Goal: Information Seeking & Learning: Find specific page/section

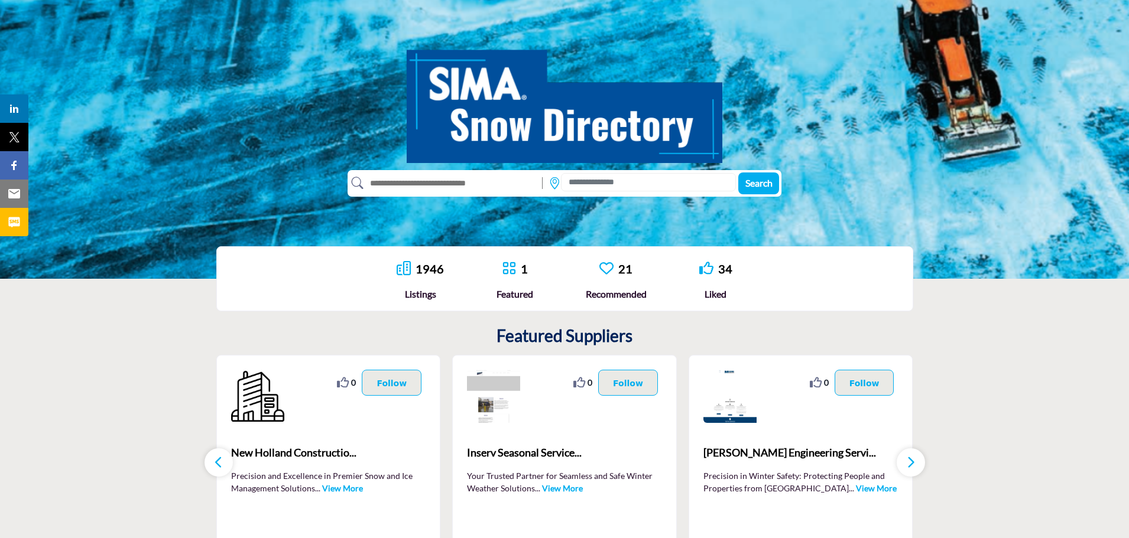
scroll to position [177, 0]
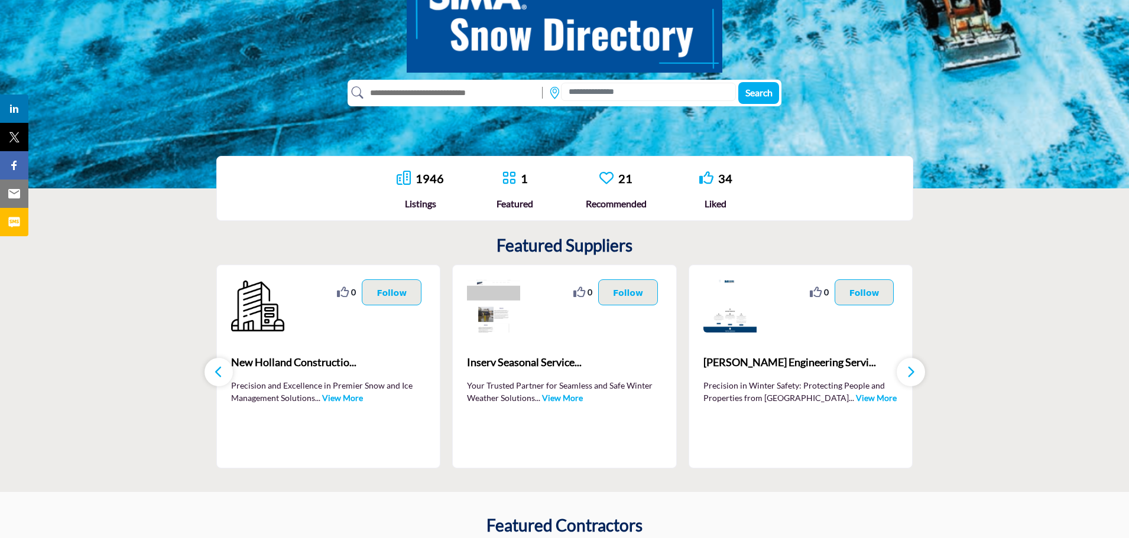
click at [338, 399] on link "View More" at bounding box center [342, 398] width 41 height 10
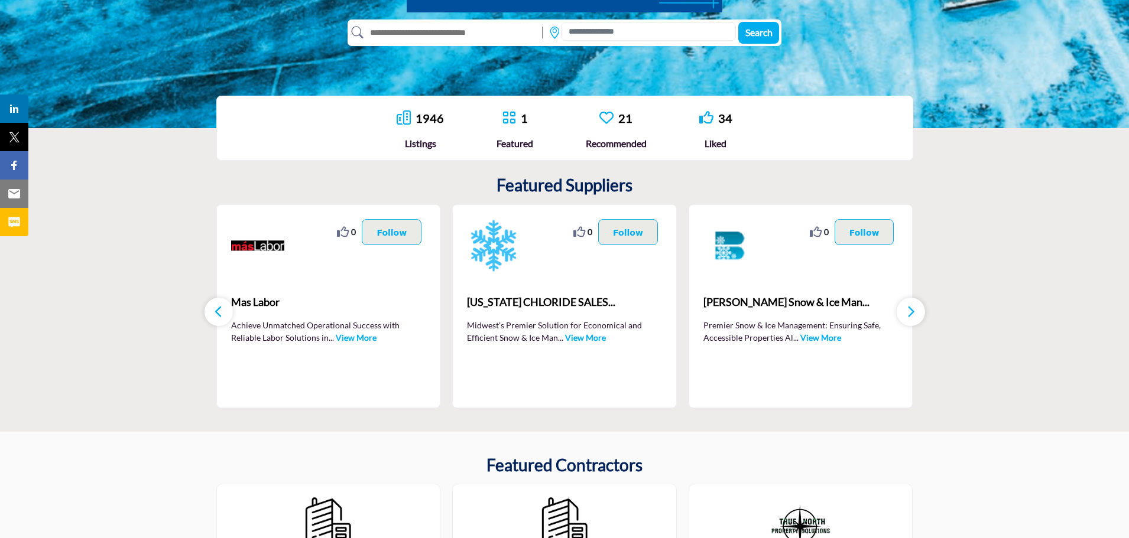
scroll to position [236, 0]
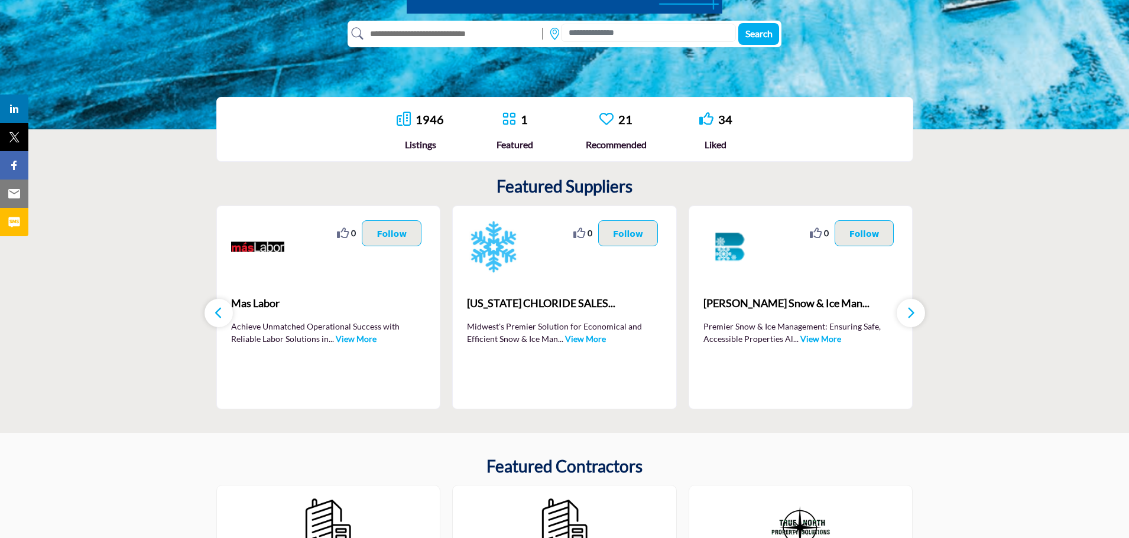
click at [352, 337] on link "View More" at bounding box center [356, 339] width 41 height 10
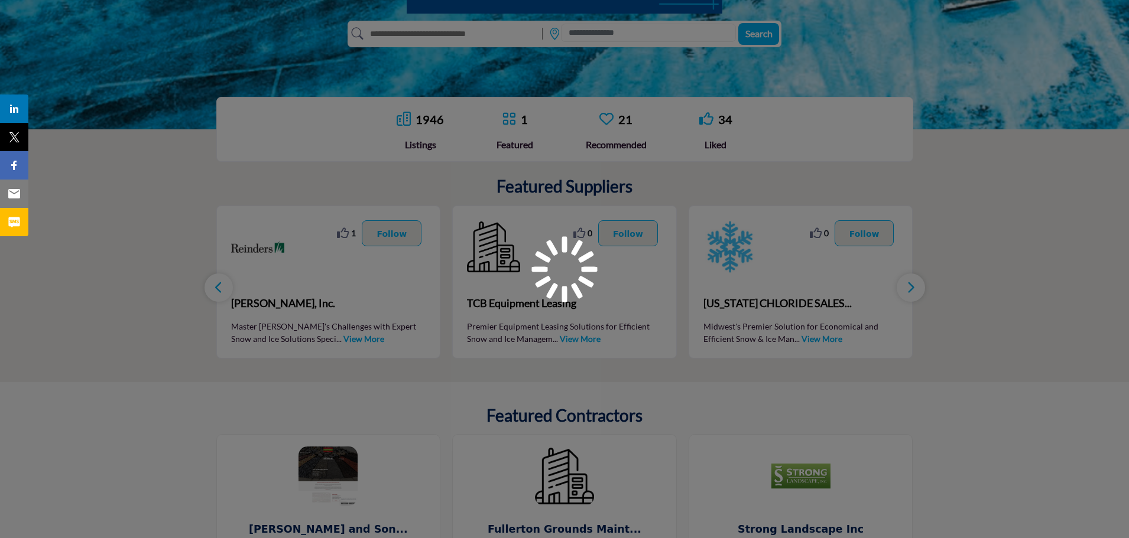
scroll to position [236, 0]
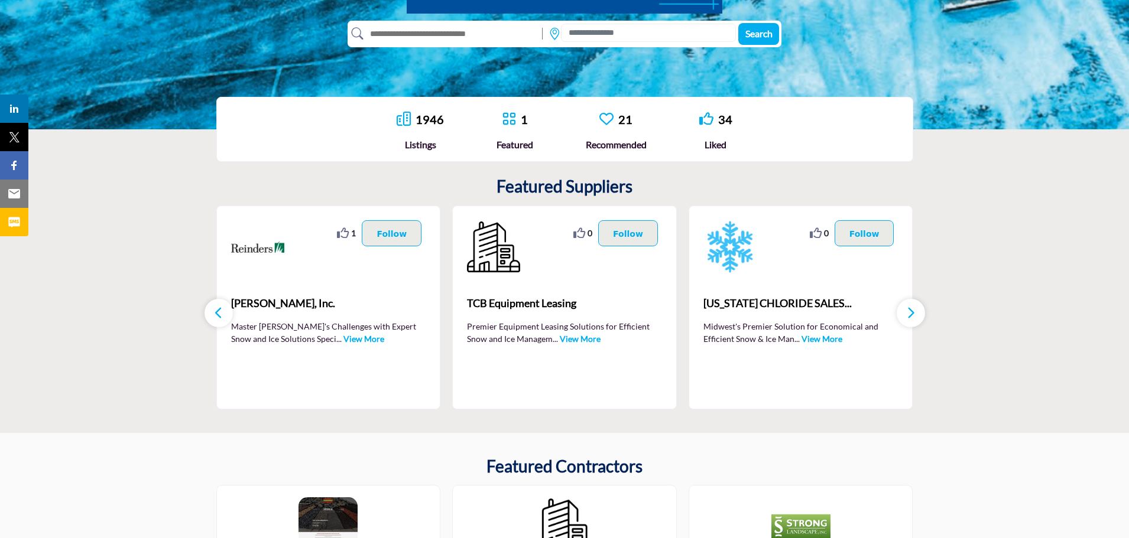
click at [343, 340] on link "View More" at bounding box center [363, 339] width 41 height 10
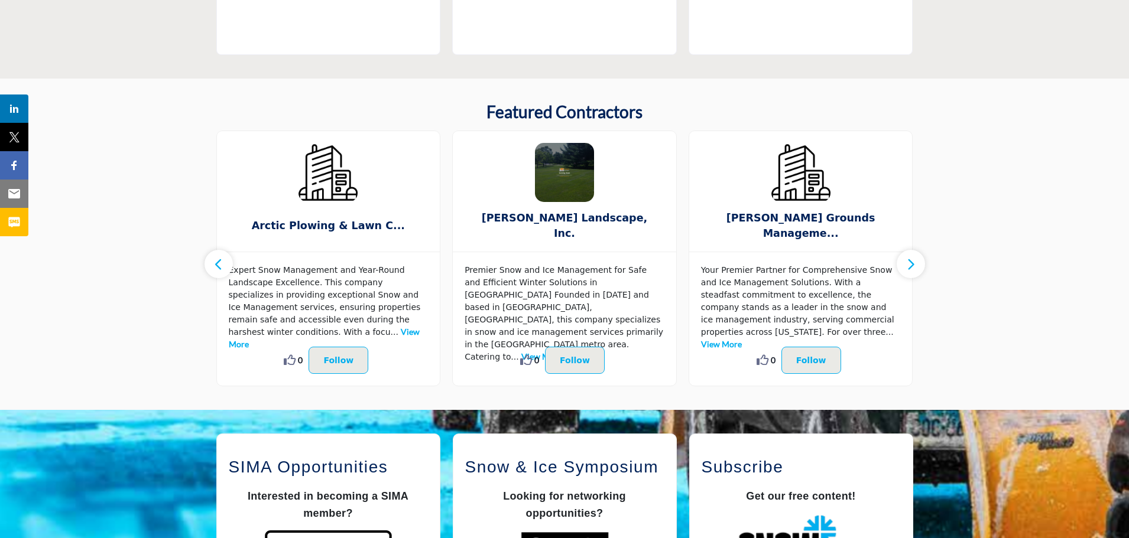
scroll to position [295, 0]
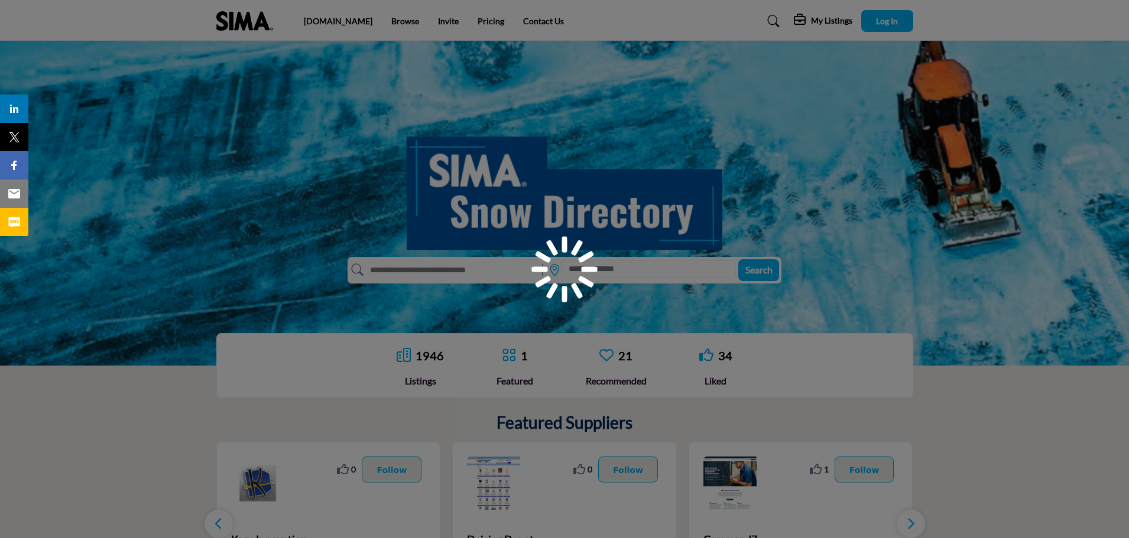
scroll to position [236, 0]
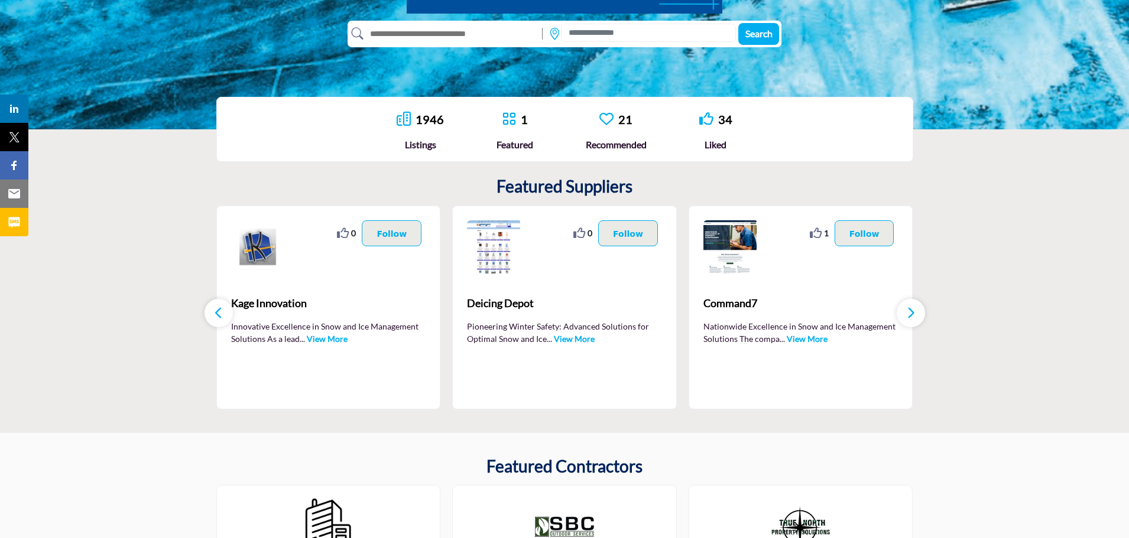
click at [321, 339] on link "View More" at bounding box center [327, 339] width 41 height 10
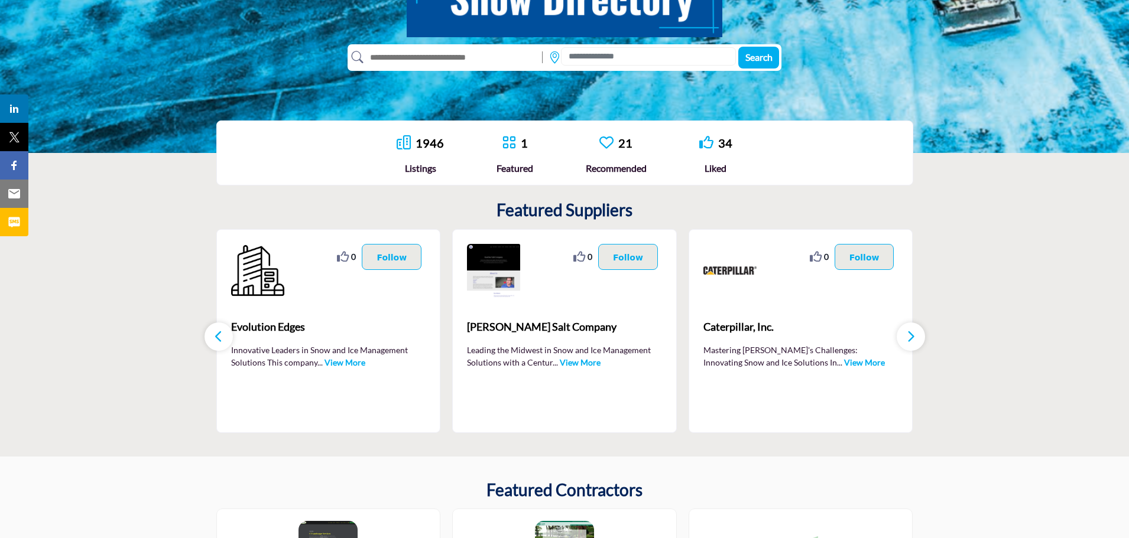
scroll to position [236, 0]
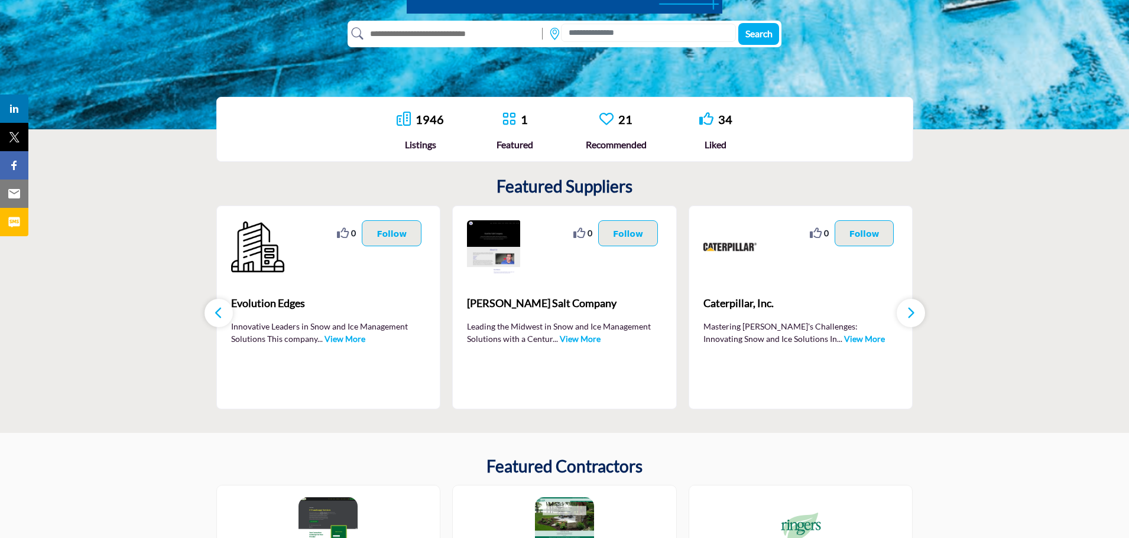
click at [844, 340] on link "View More" at bounding box center [864, 339] width 41 height 10
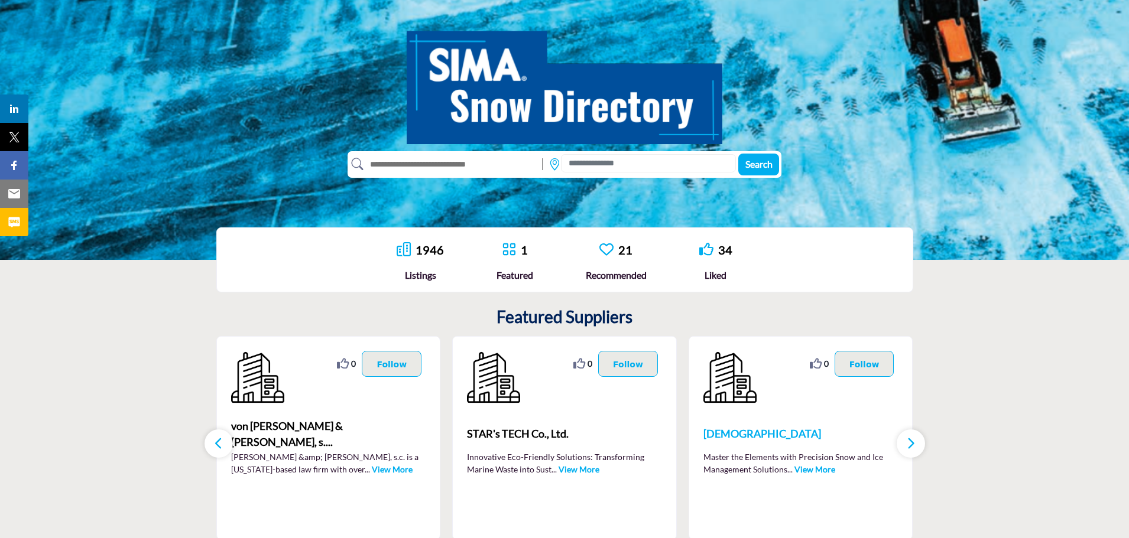
scroll to position [236, 0]
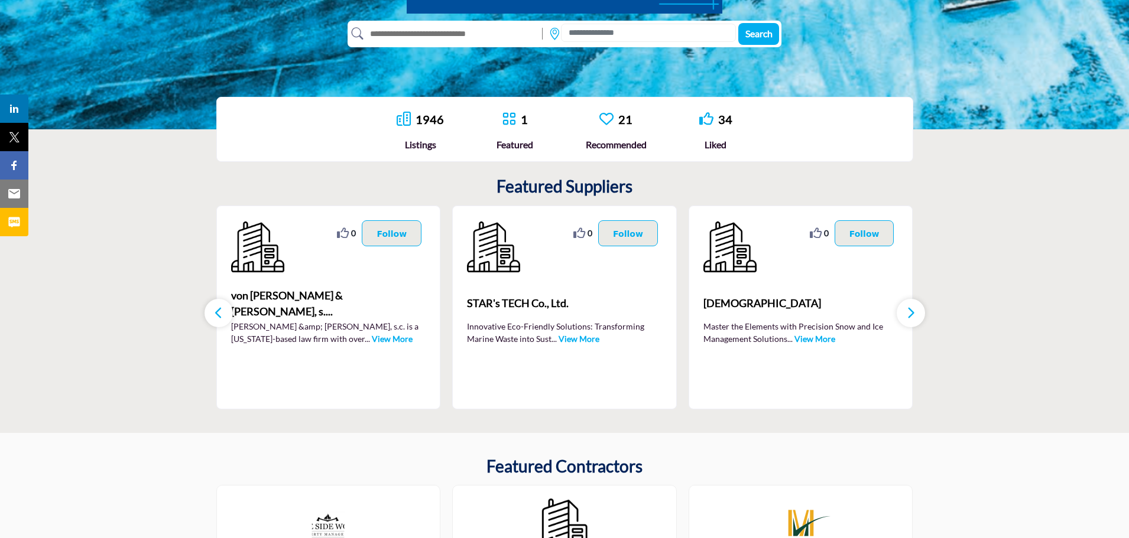
click at [437, 34] on input "text" at bounding box center [449, 33] width 173 height 19
type input "**********"
click at [760, 30] on span "Search" at bounding box center [758, 33] width 27 height 11
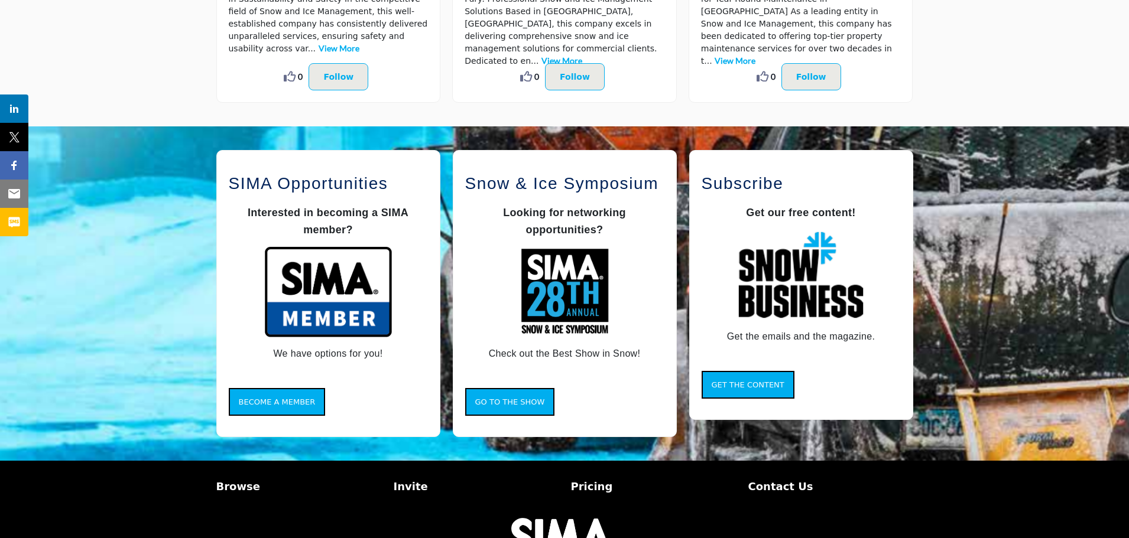
scroll to position [957, 0]
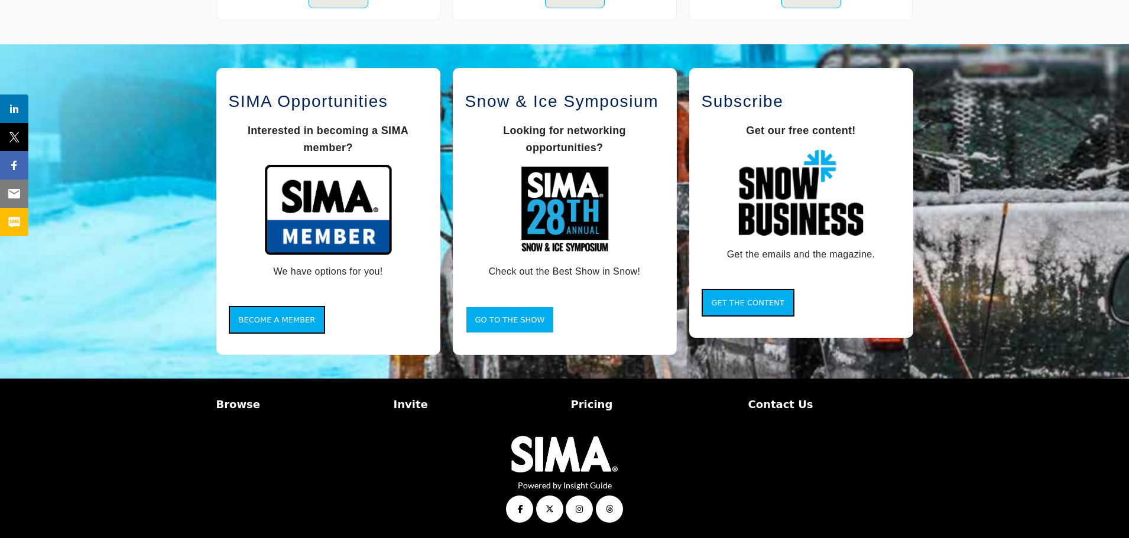
click at [487, 325] on button "Go to the Show" at bounding box center [510, 320] width 90 height 28
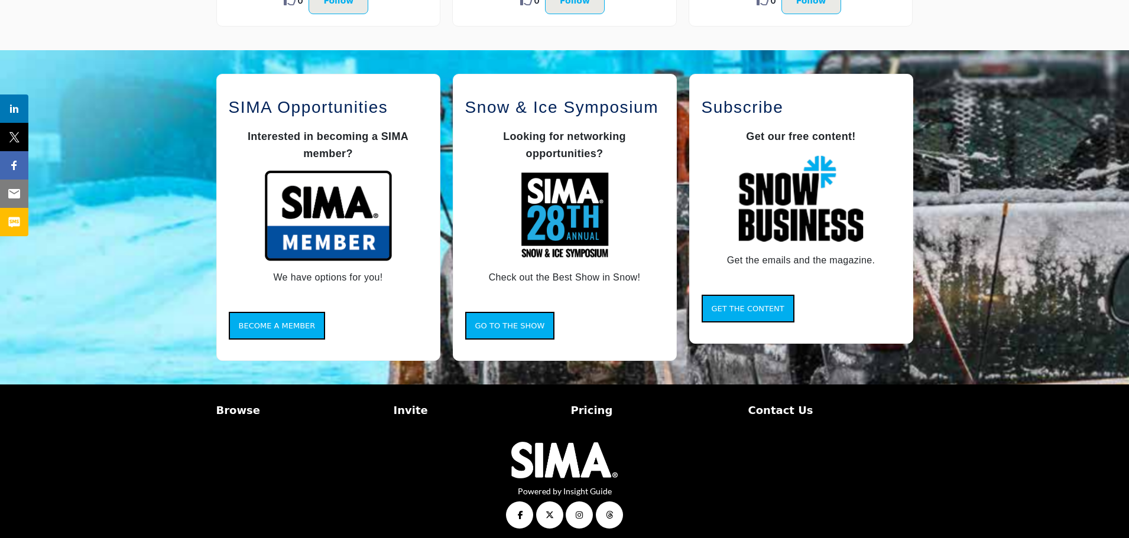
scroll to position [957, 0]
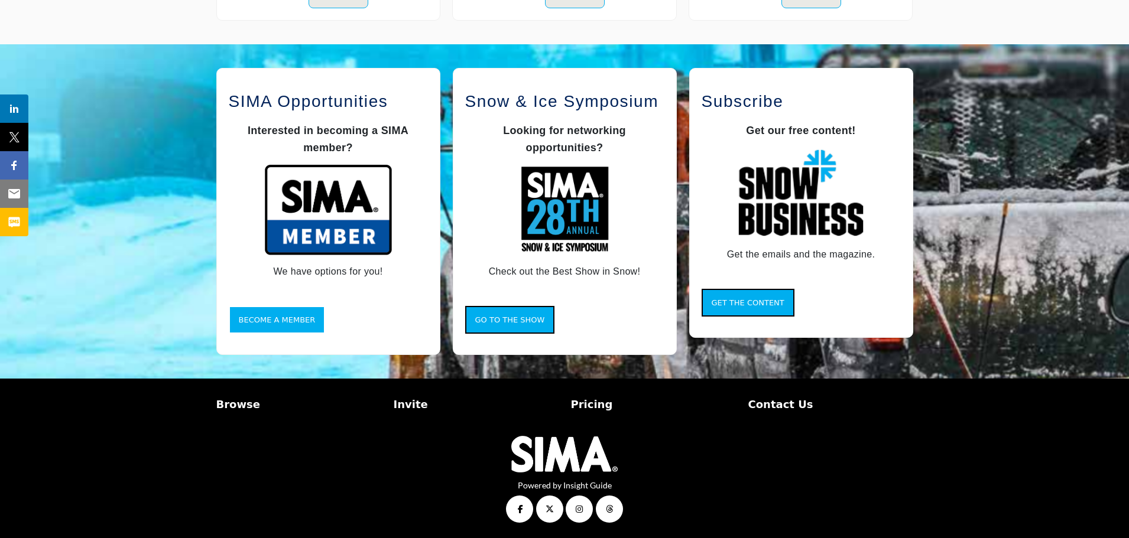
click at [294, 318] on span "Become a Member" at bounding box center [277, 320] width 77 height 9
click at [749, 302] on span "Get the Content" at bounding box center [747, 302] width 73 height 9
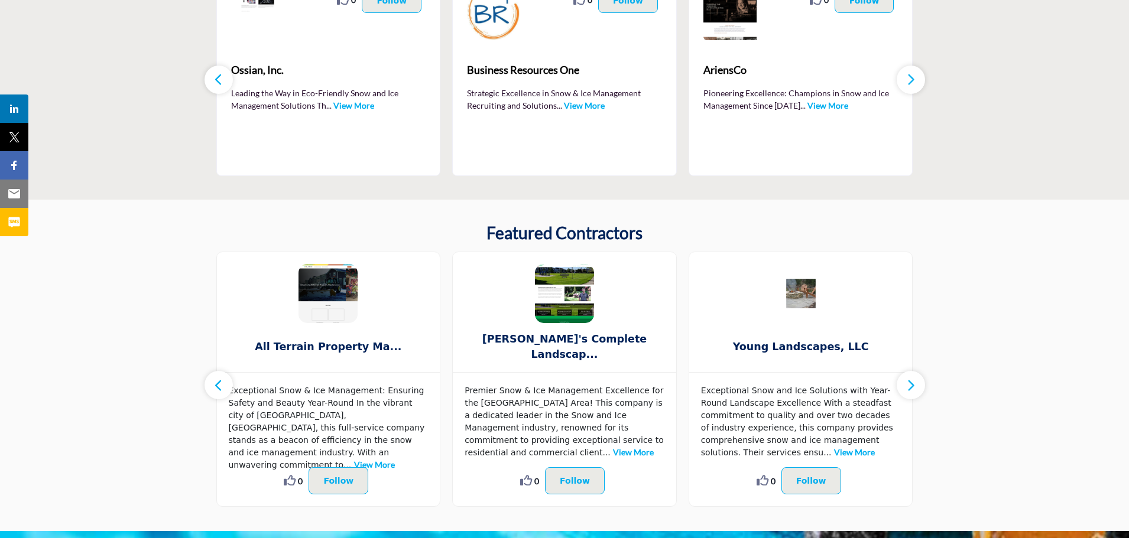
scroll to position [484, 0]
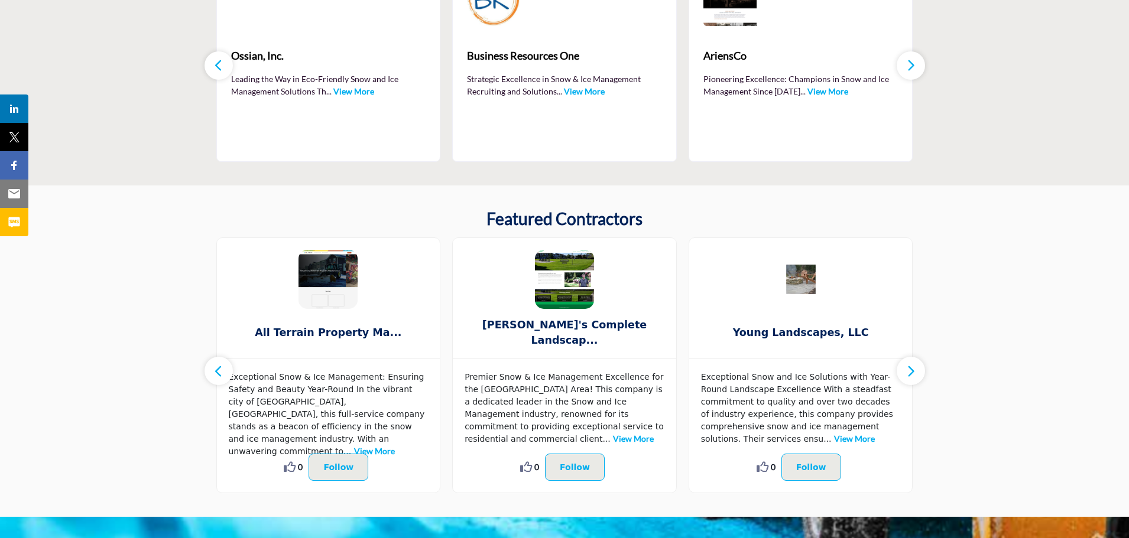
click at [395, 446] on link "View More" at bounding box center [374, 451] width 41 height 10
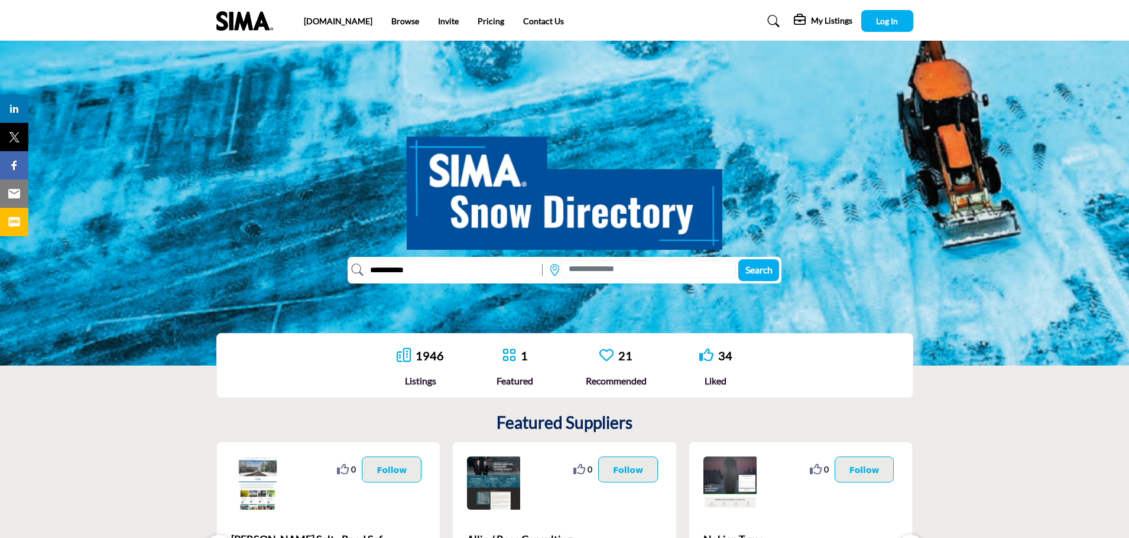
scroll to position [236, 0]
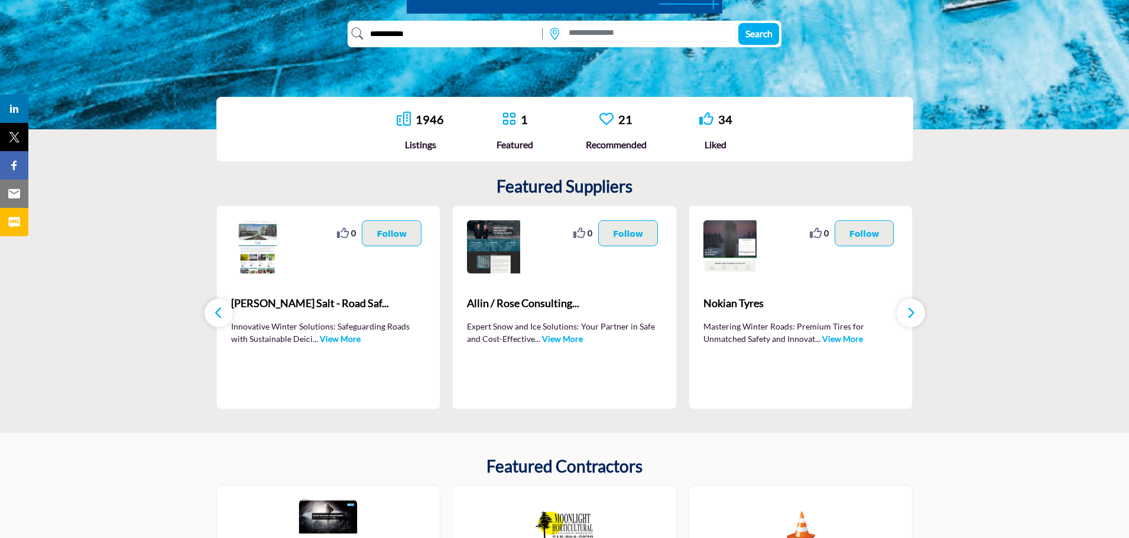
click at [438, 32] on input "**********" at bounding box center [449, 33] width 173 height 19
type input "*"
click at [566, 334] on link "View More" at bounding box center [562, 339] width 41 height 10
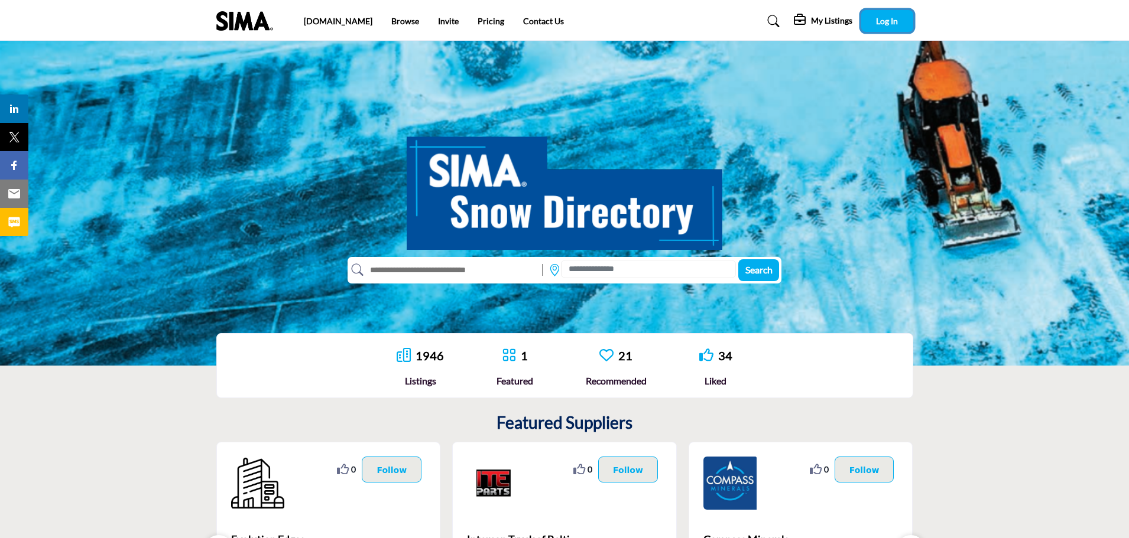
click at [886, 23] on span "Log In" at bounding box center [887, 21] width 22 height 10
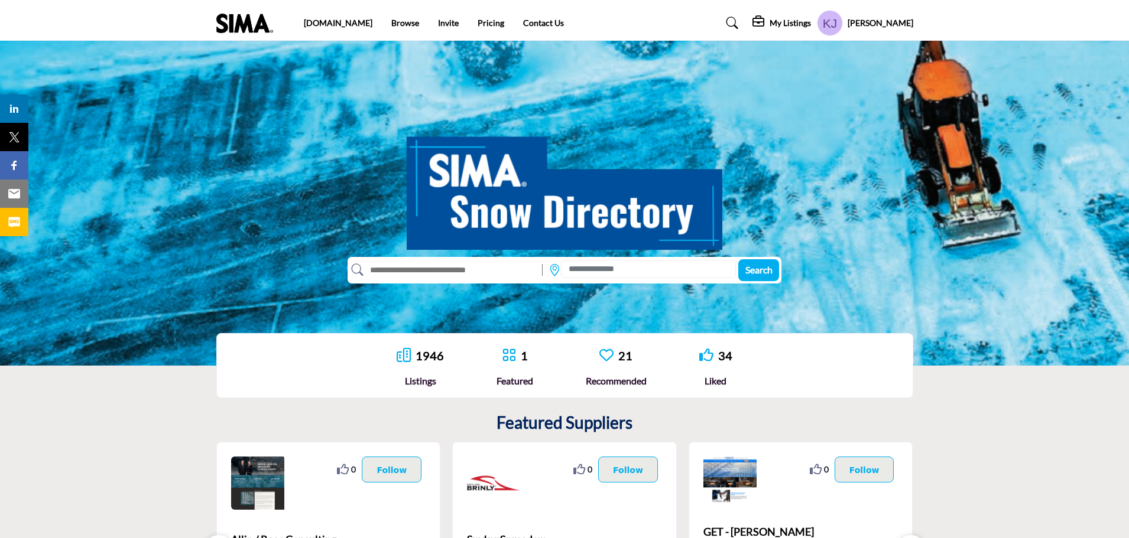
drag, startPoint x: 1109, startPoint y: 0, endPoint x: 1078, endPoint y: 243, distance: 244.8
click at [1078, 243] on div "Search" at bounding box center [564, 203] width 1129 height 325
drag, startPoint x: 808, startPoint y: 6, endPoint x: 820, endPoint y: 250, distance: 244.3
click at [820, 250] on div "Search" at bounding box center [564, 203] width 697 height 160
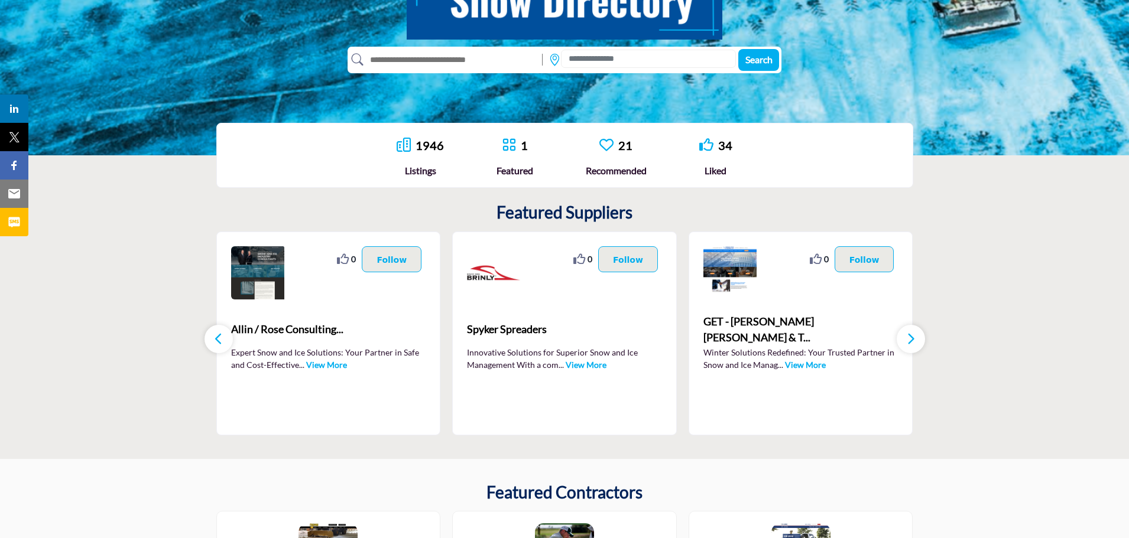
scroll to position [295, 0]
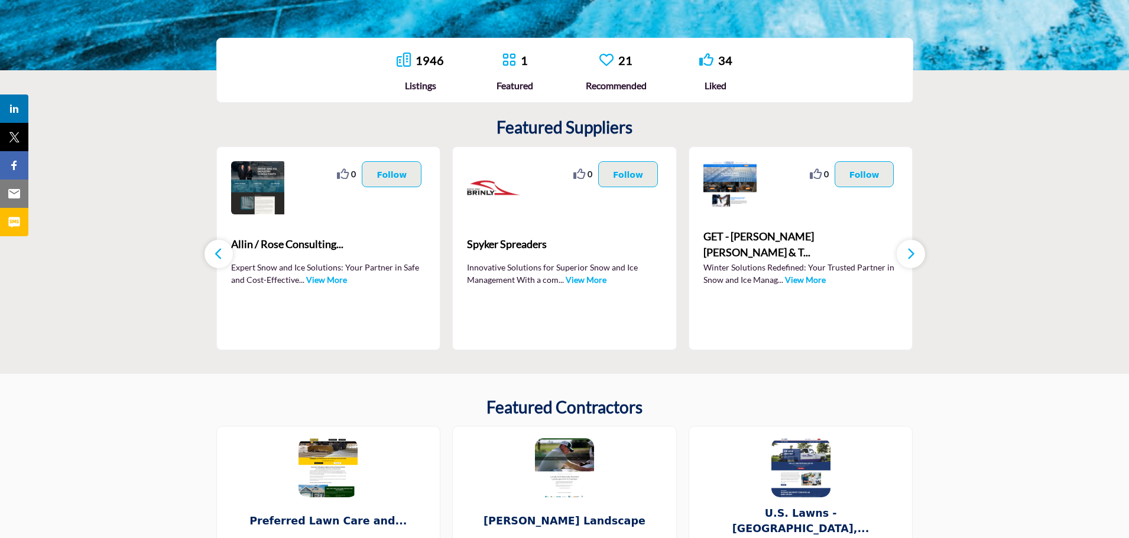
click at [331, 279] on link "View More" at bounding box center [326, 280] width 41 height 10
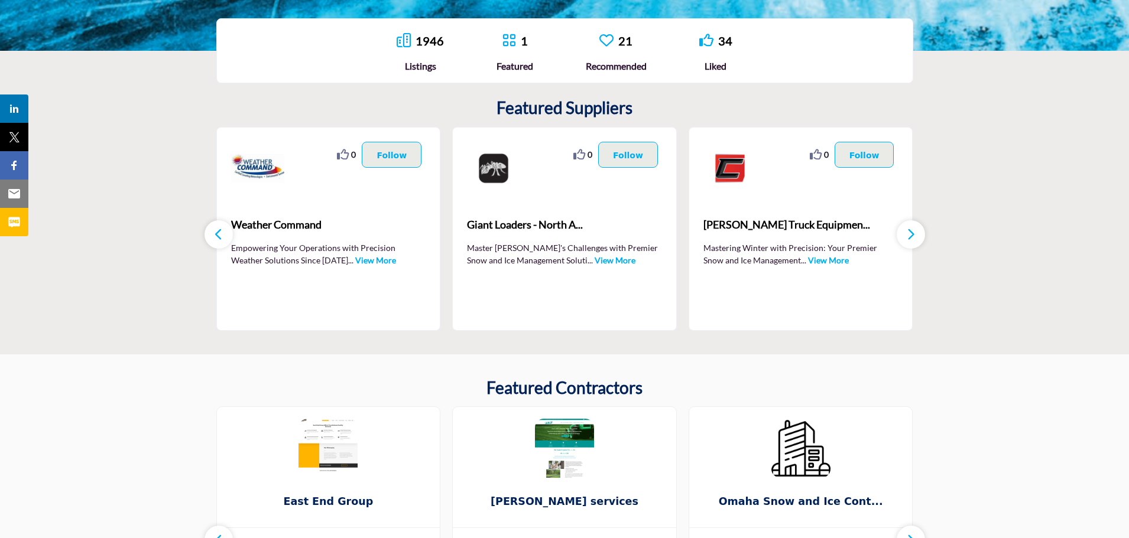
scroll to position [295, 0]
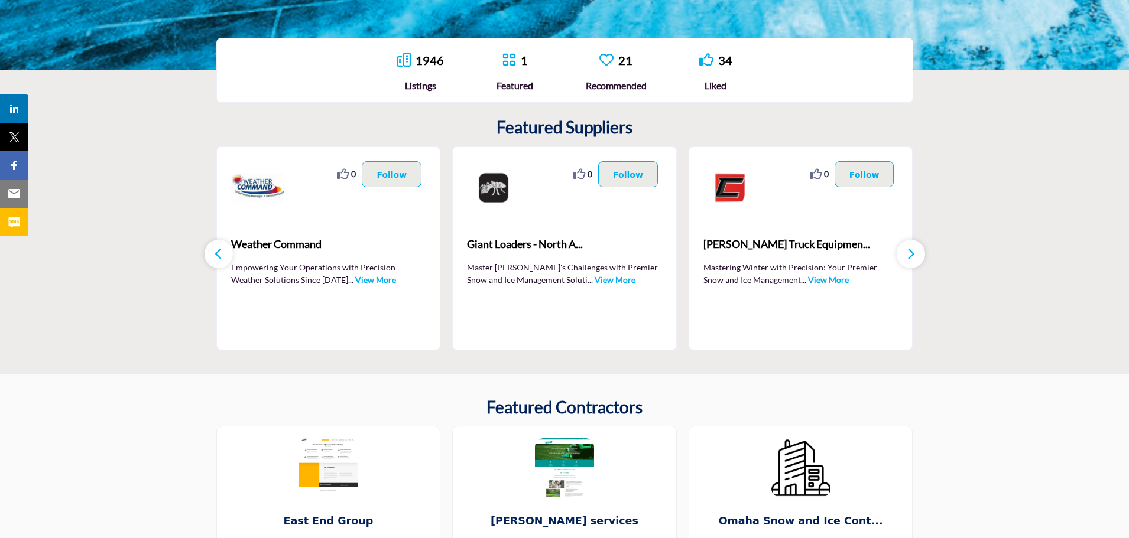
click at [594, 275] on link "View More" at bounding box center [614, 280] width 41 height 10
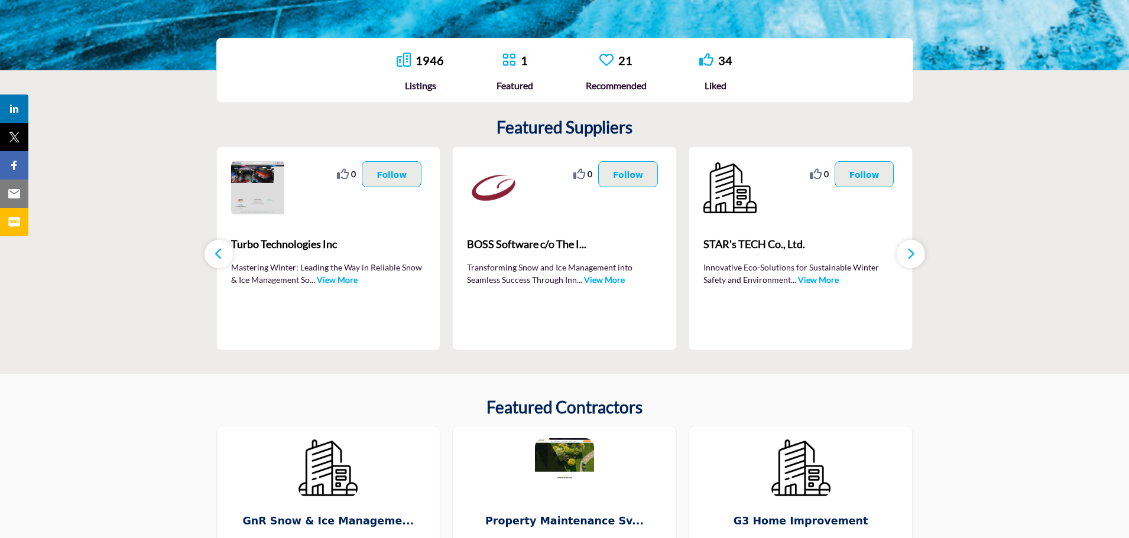
scroll to position [295, 0]
click at [608, 278] on link "View More" at bounding box center [604, 280] width 41 height 10
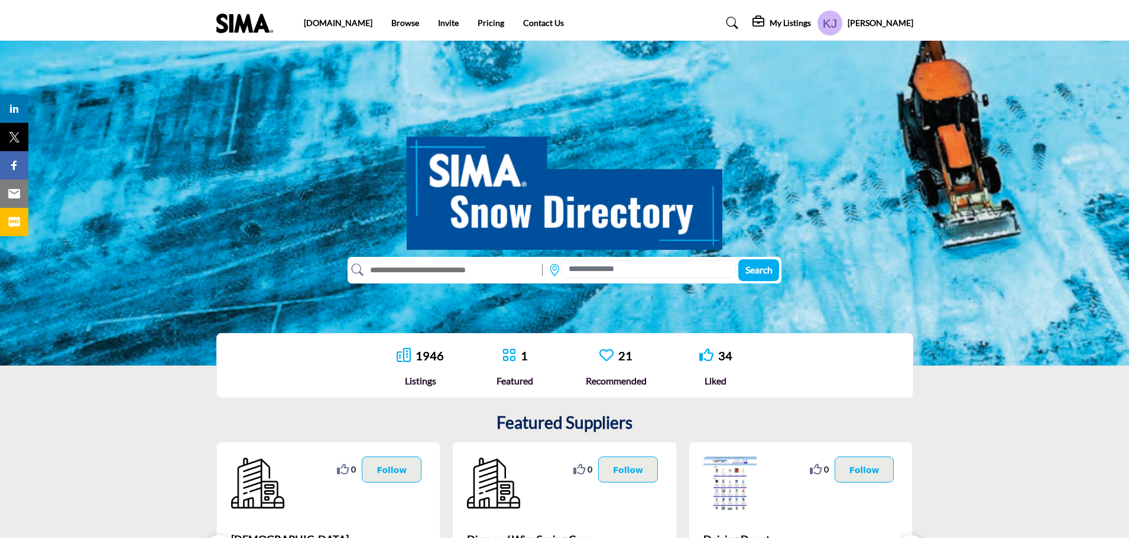
click at [440, 271] on input "text" at bounding box center [449, 270] width 173 height 19
type input "*******"
click at [753, 267] on span "Search" at bounding box center [758, 269] width 27 height 11
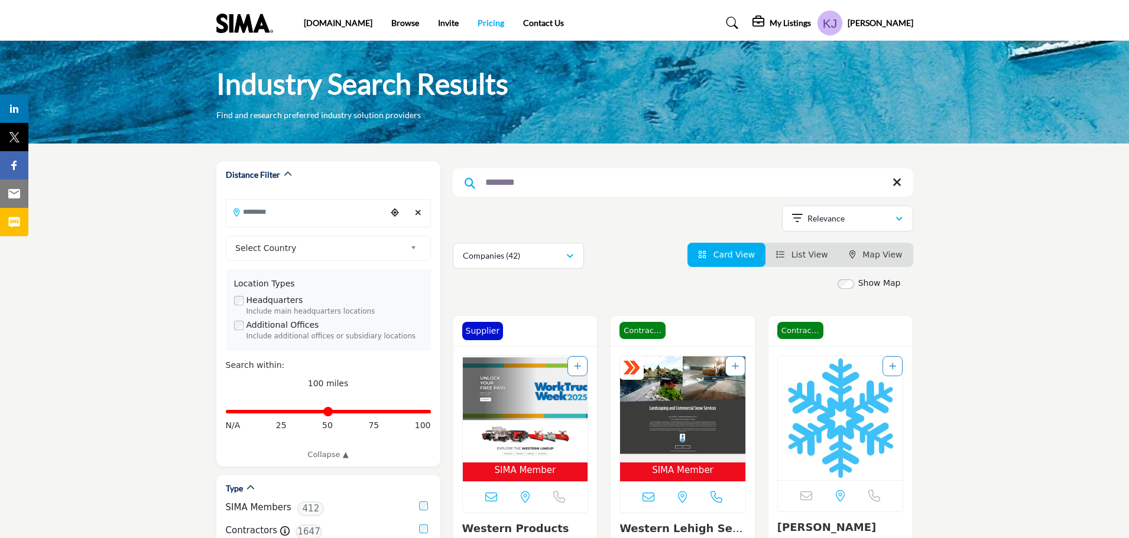
click at [477, 26] on link "Pricing" at bounding box center [490, 23] width 27 height 10
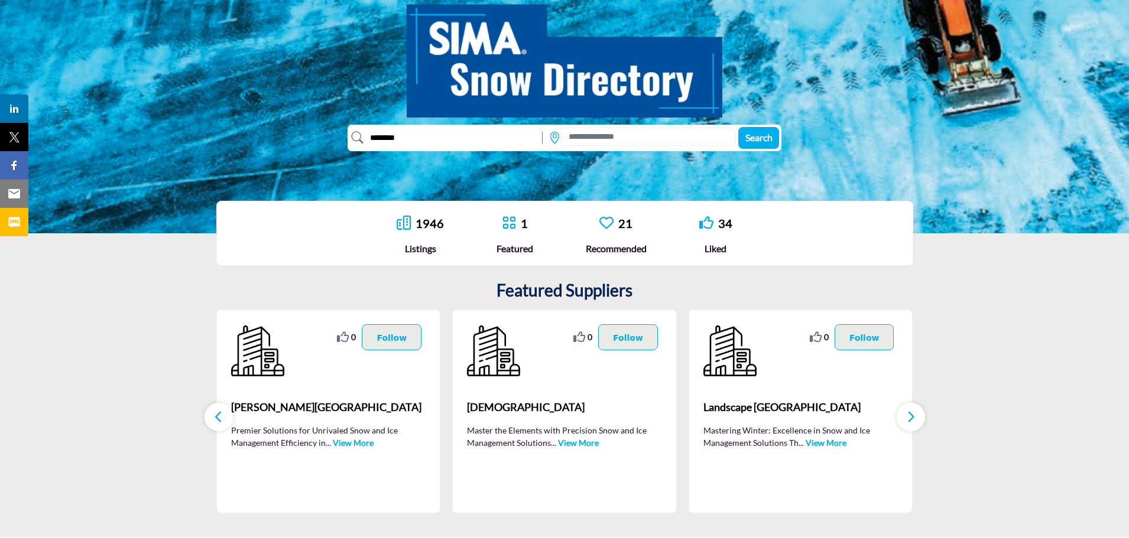
scroll to position [118, 0]
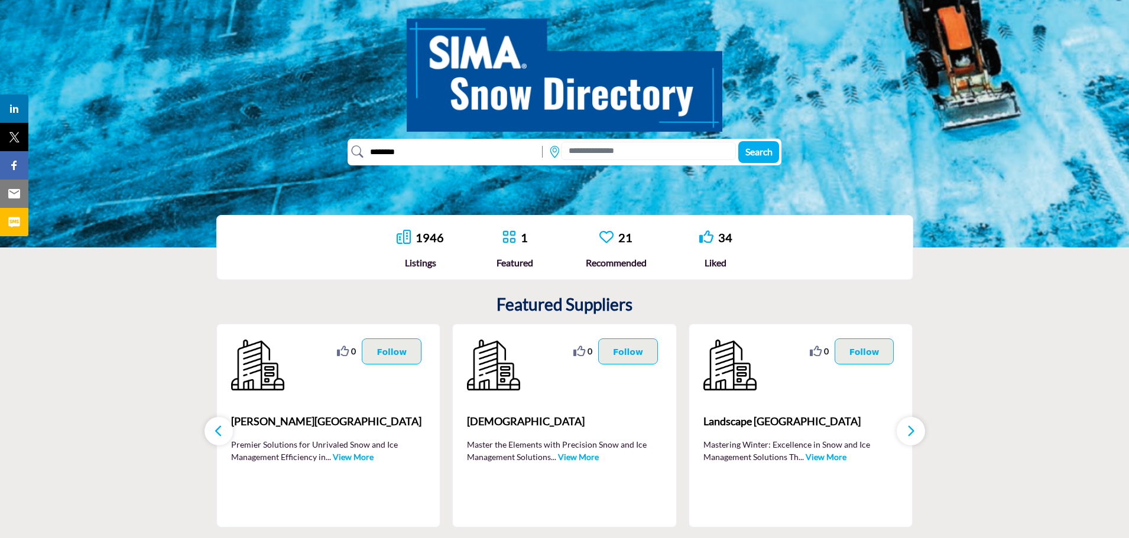
click at [421, 152] on input "*******" at bounding box center [449, 151] width 173 height 19
type input "*"
